Goal: Information Seeking & Learning: Find specific fact

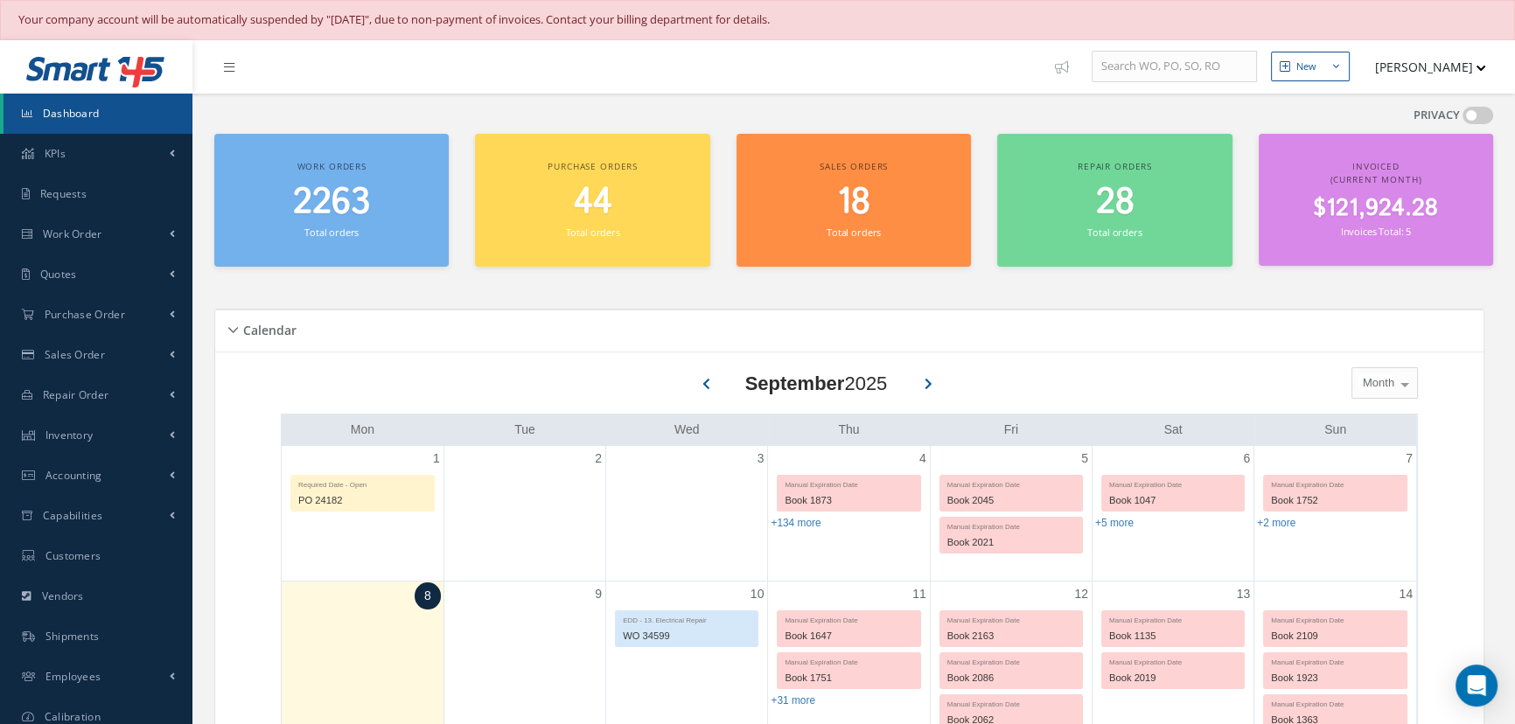
click at [66, 104] on link "Dashboard" at bounding box center [97, 114] width 189 height 40
click at [108, 504] on link "Capabilities" at bounding box center [96, 516] width 192 height 40
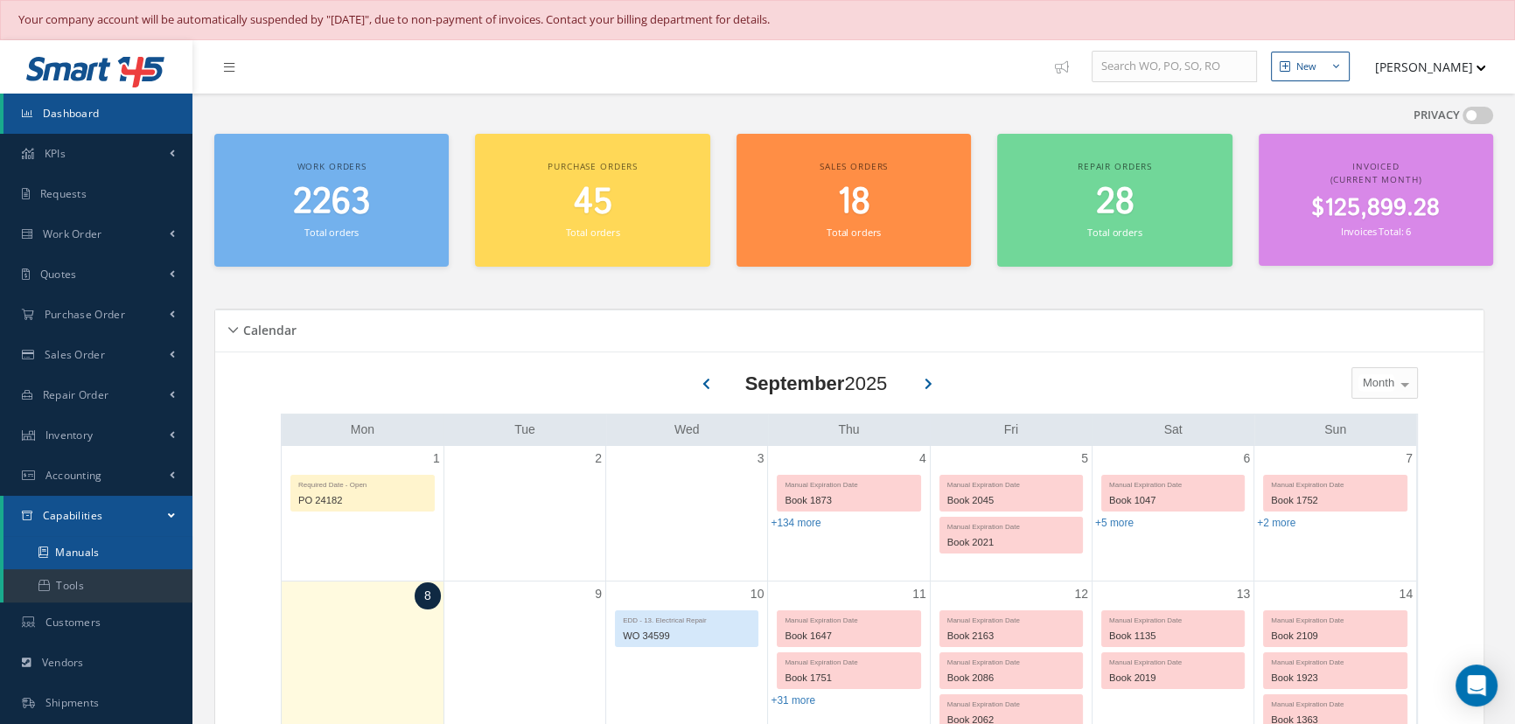
click at [100, 550] on link "Manuals" at bounding box center [97, 552] width 189 height 33
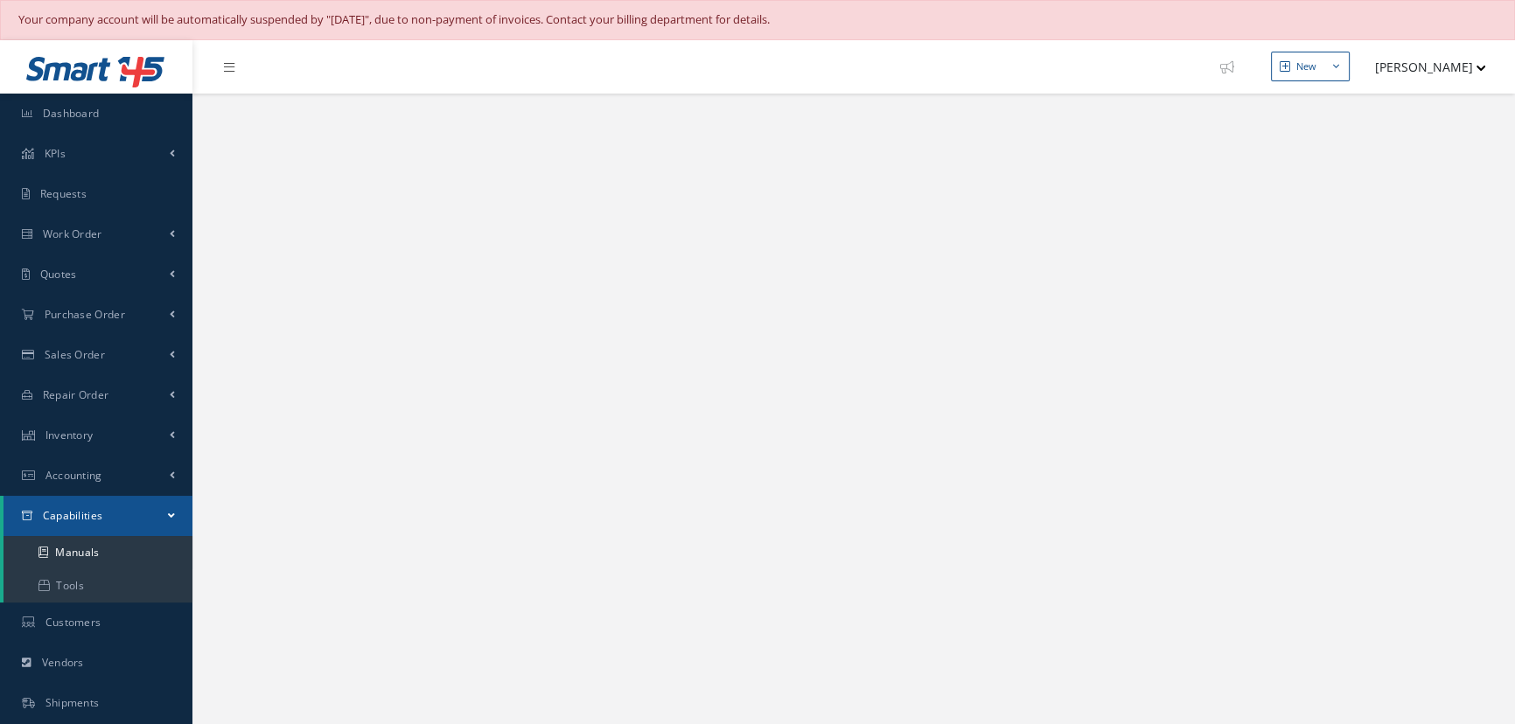
select select "25"
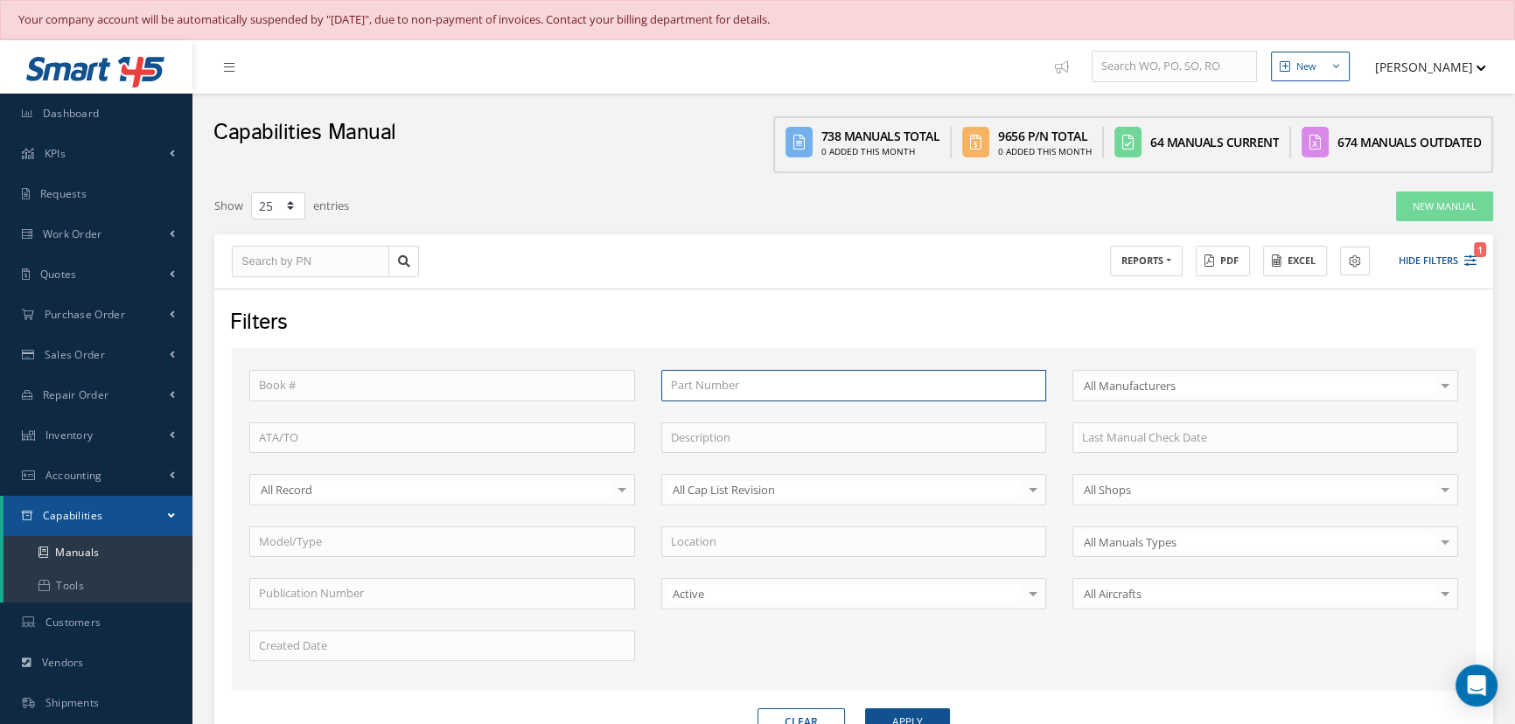
click at [705, 377] on input "text" at bounding box center [854, 385] width 386 height 31
type input "7"
type input "78"
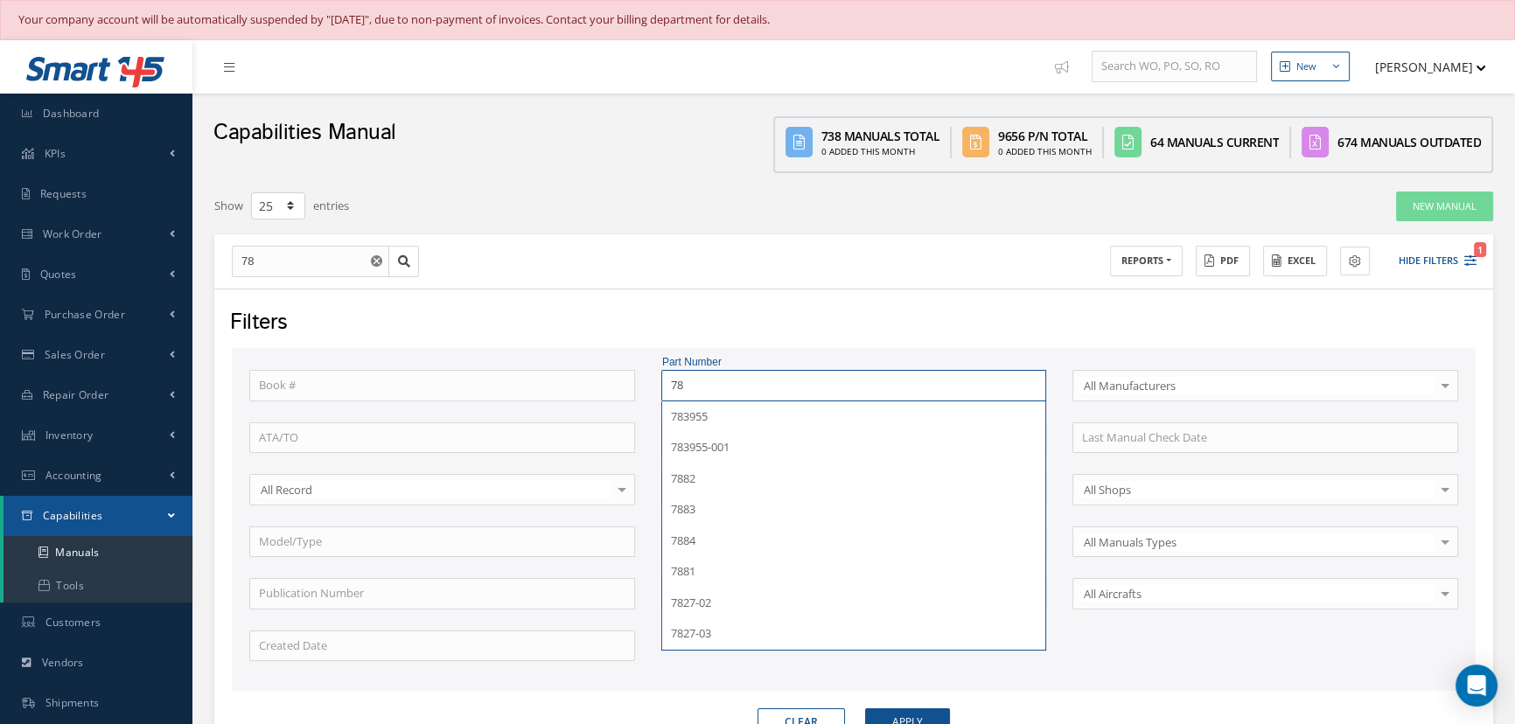
type input "780"
type input "7800"
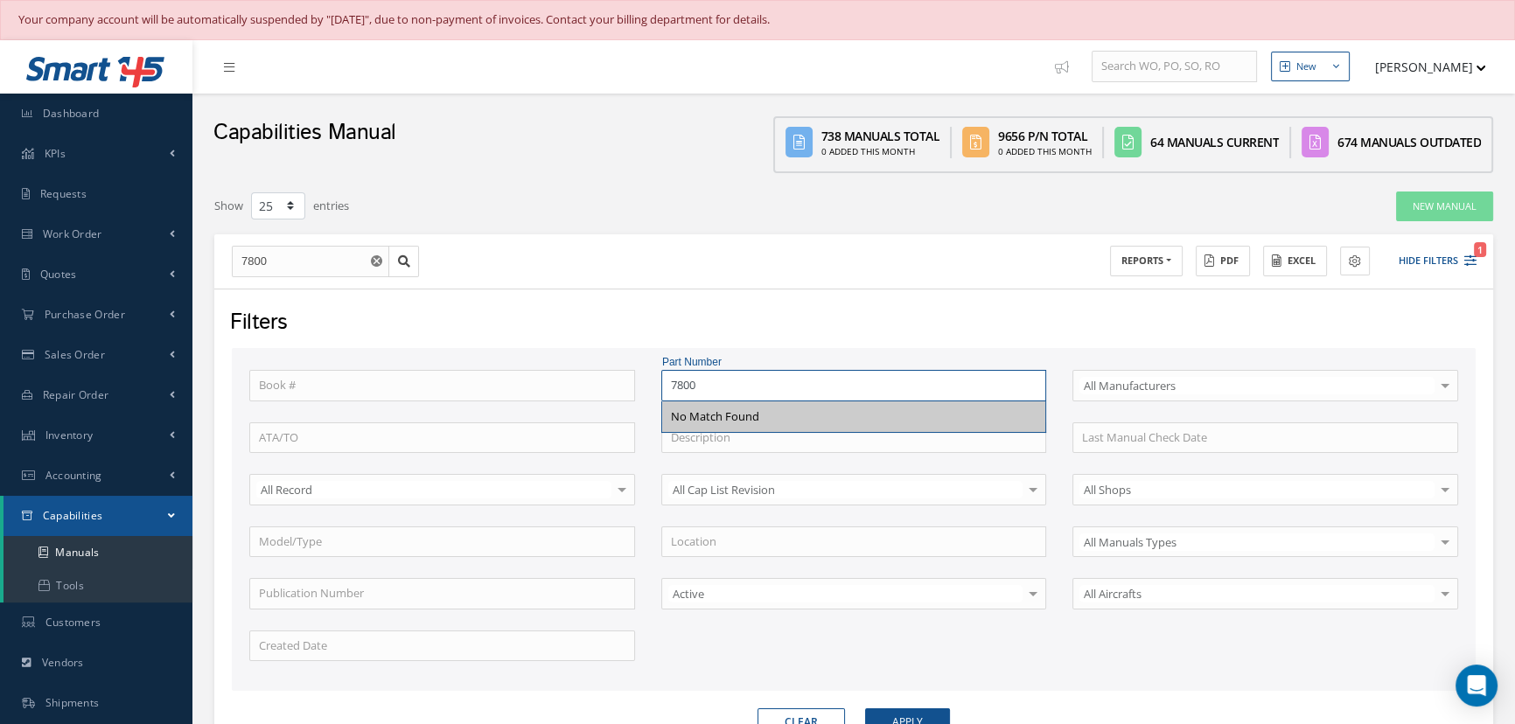
type input "78000"
type input "780000"
type input "7800001"
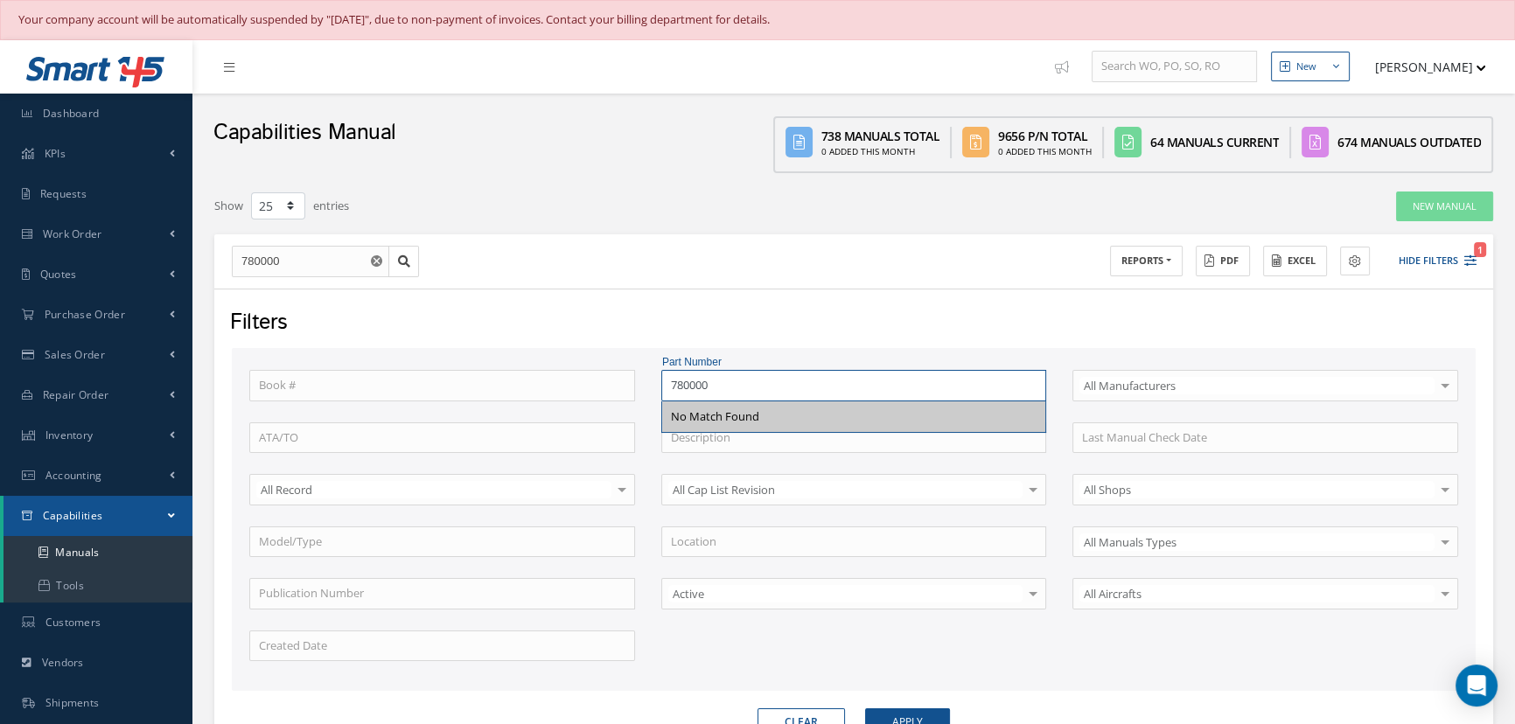
type input "7800001"
type input "7800001-"
